Goal: Find specific page/section: Find specific page/section

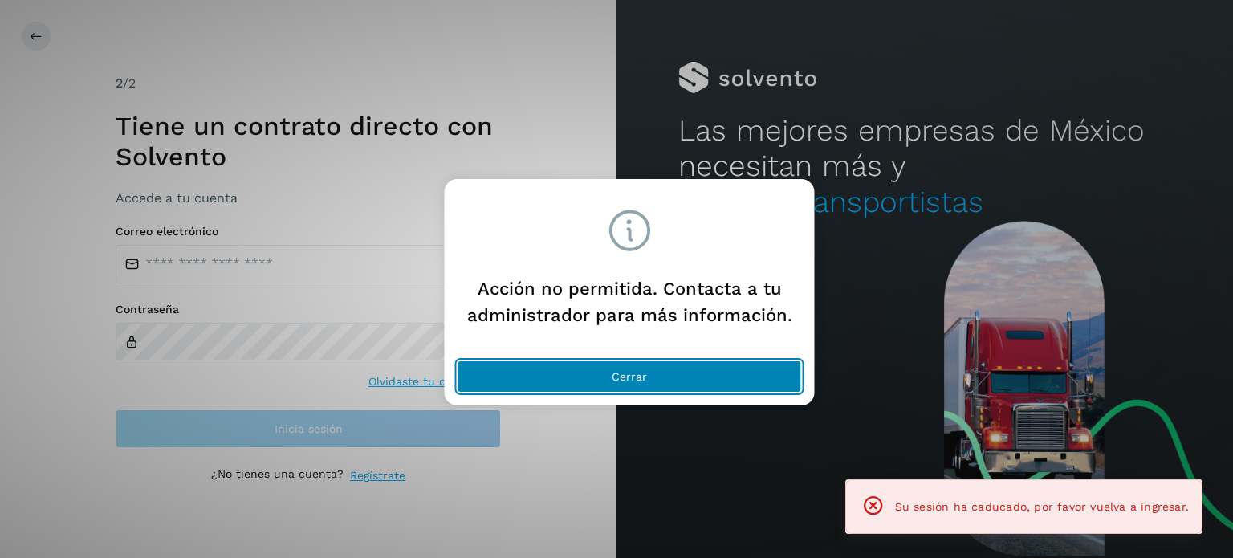
click at [497, 366] on button "Cerrar" at bounding box center [630, 377] width 344 height 32
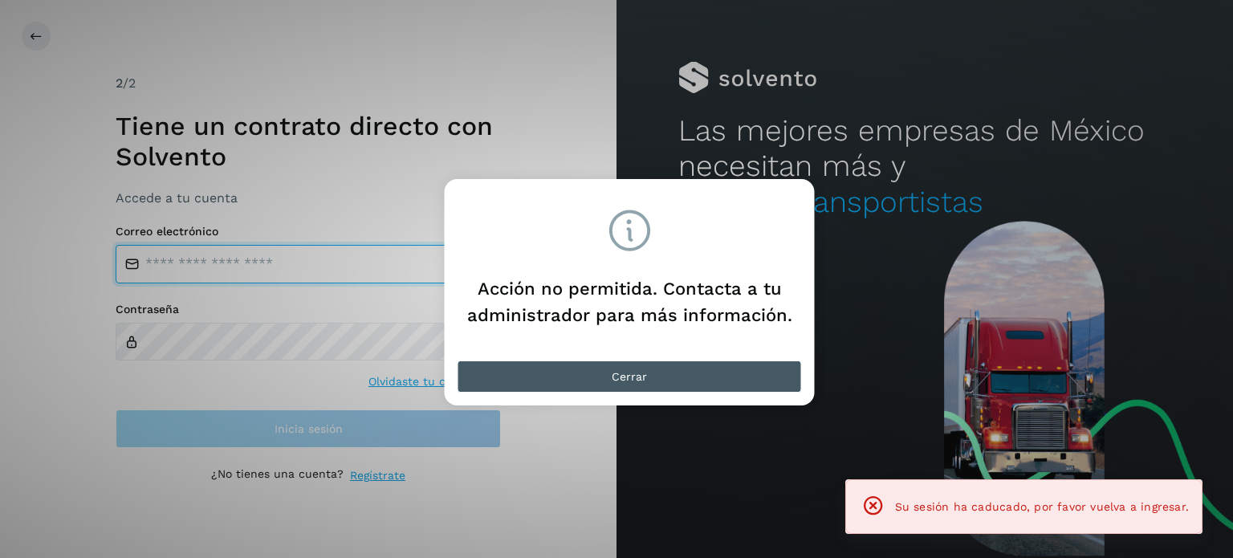
type input "**********"
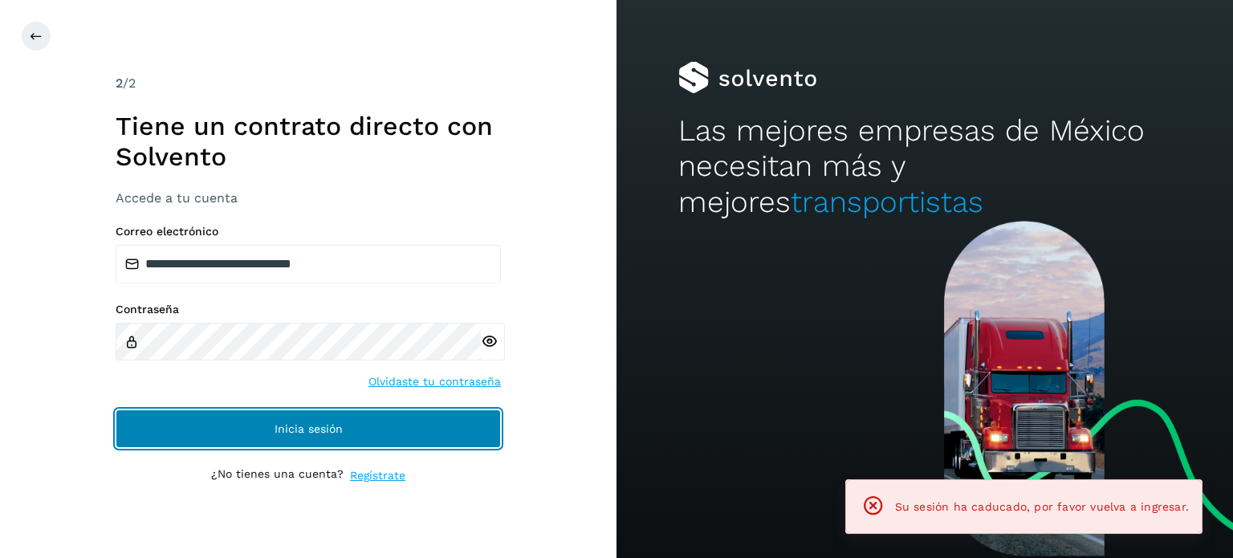
click at [183, 414] on button "Inicia sesión" at bounding box center [308, 429] width 385 height 39
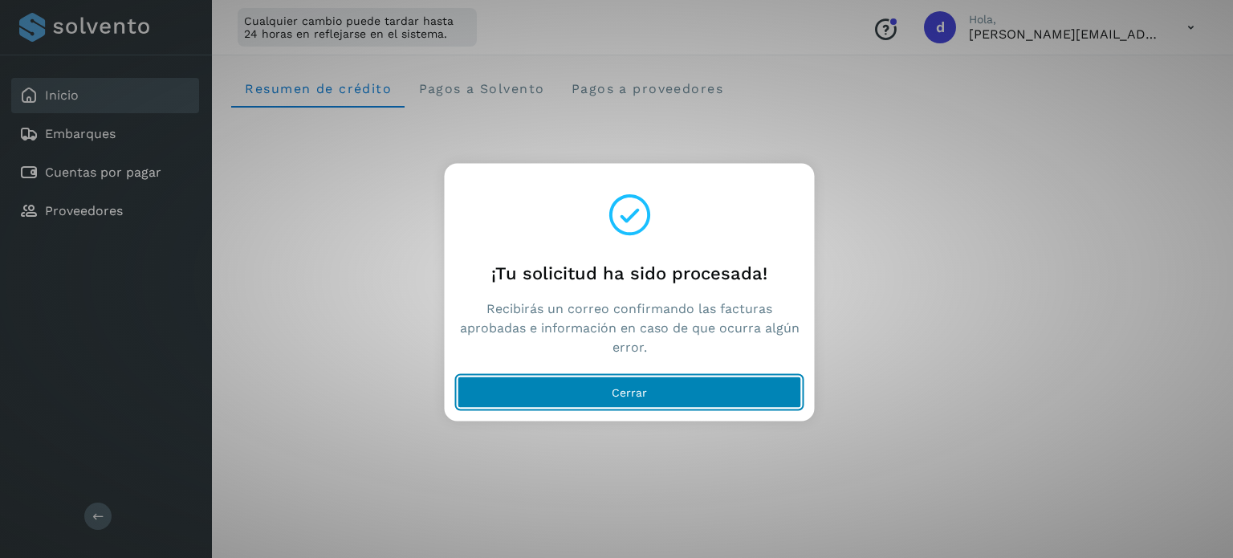
click at [673, 395] on button "Cerrar" at bounding box center [630, 392] width 344 height 32
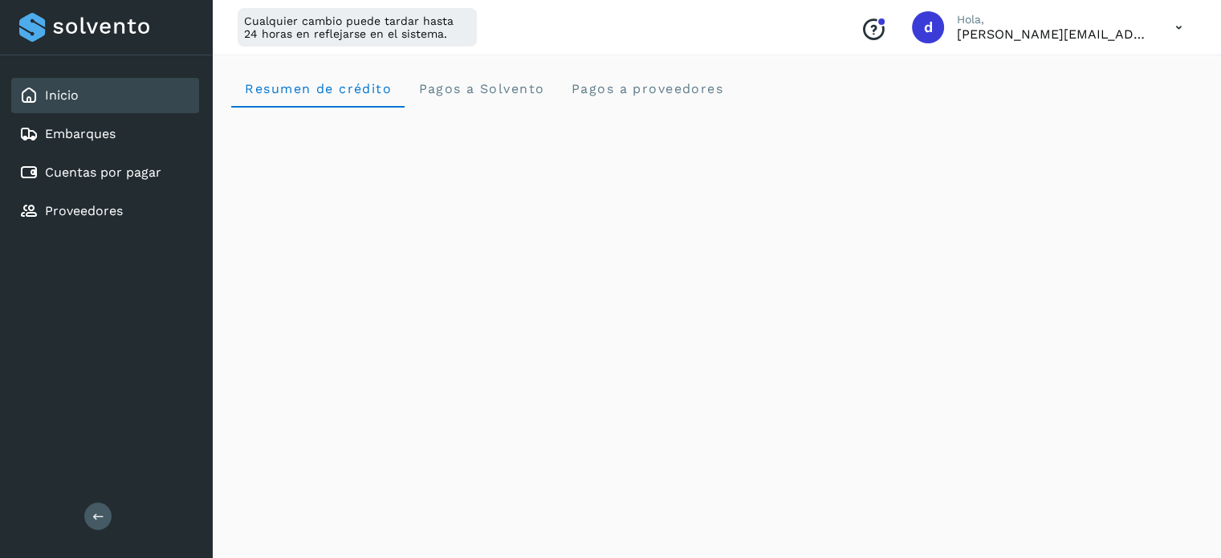
click at [1095, 98] on div "Resumen de crédito Pagos a Solvento Pagos a proveedores" at bounding box center [716, 88] width 971 height 39
click at [98, 170] on link "Cuentas por pagar" at bounding box center [103, 172] width 116 height 15
